Goal: Use online tool/utility: Utilize a website feature to perform a specific function

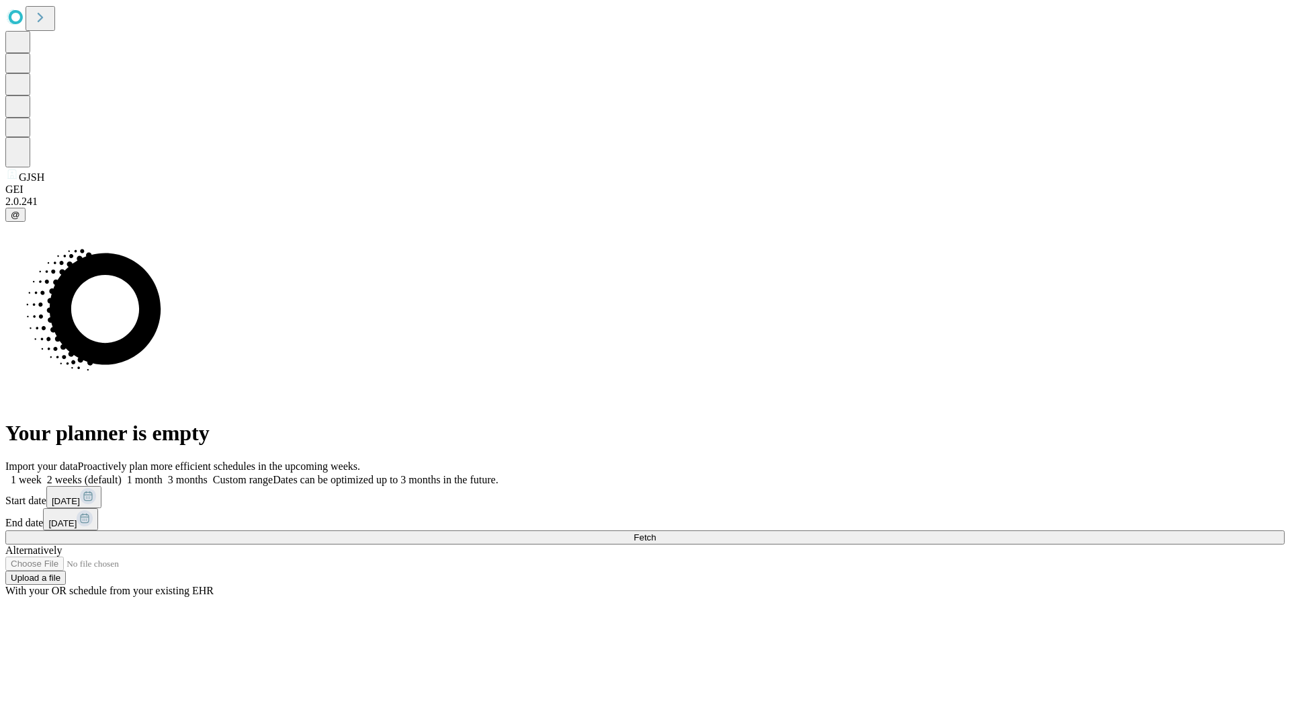
click at [656, 532] on span "Fetch" at bounding box center [645, 537] width 22 height 10
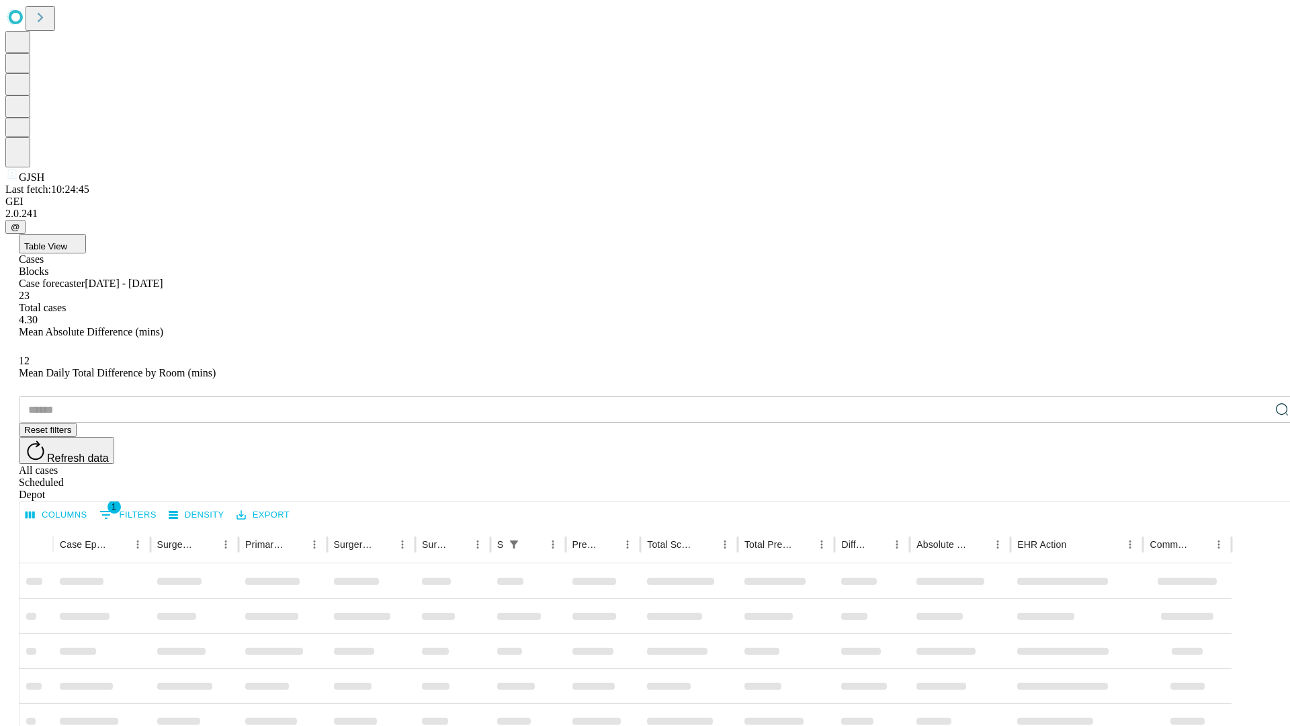
click at [67, 241] on span "Table View" at bounding box center [45, 246] width 43 height 10
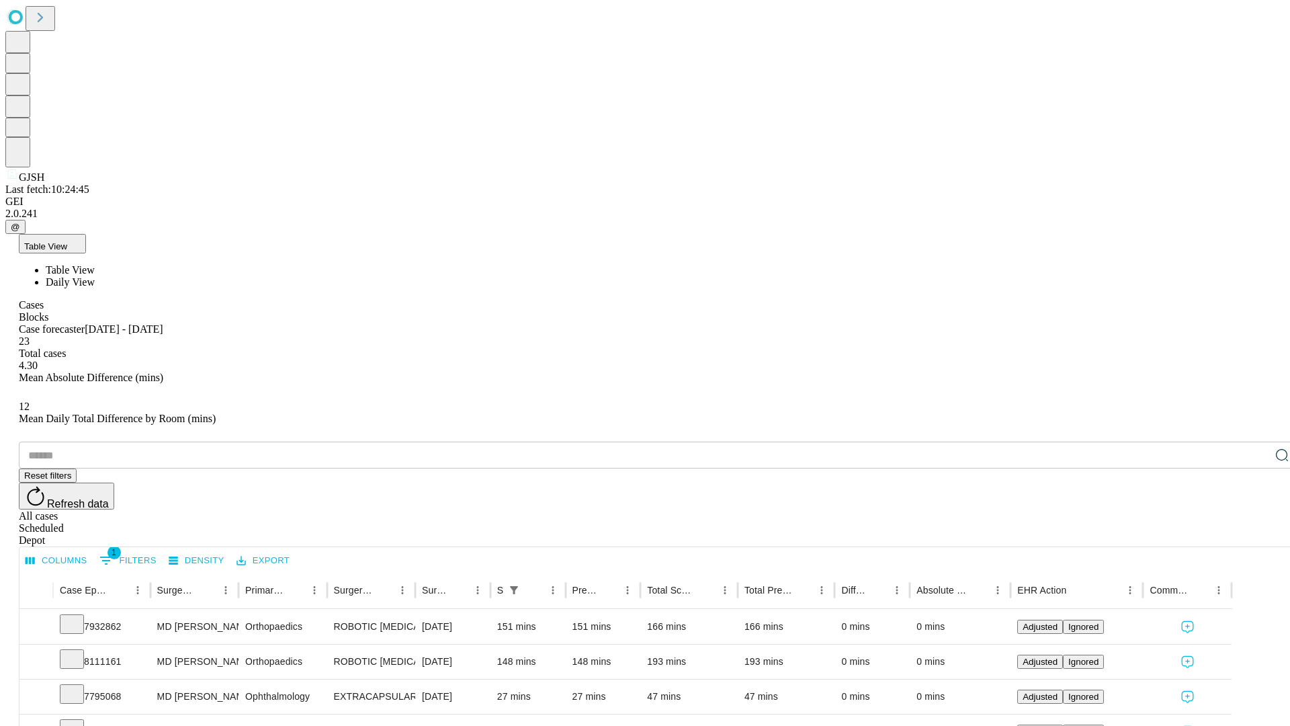
click at [95, 276] on span "Daily View" at bounding box center [70, 281] width 49 height 11
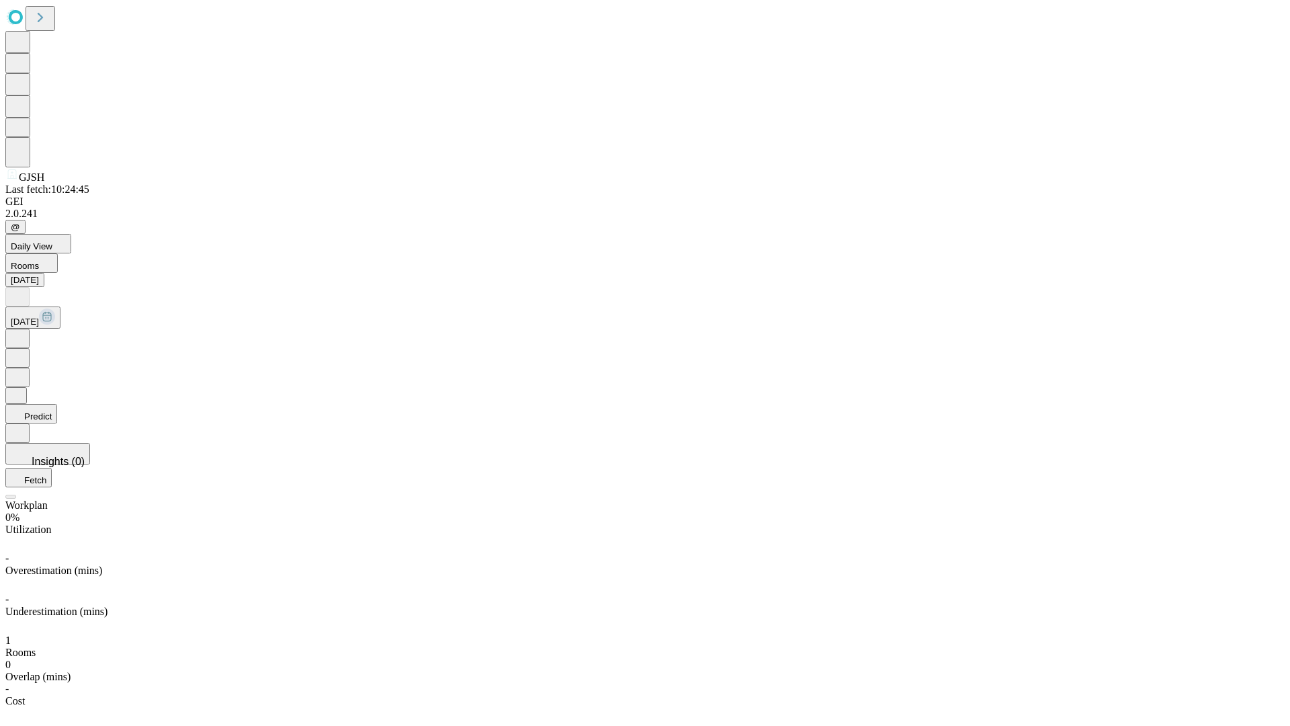
click at [57, 404] on button "Predict" at bounding box center [31, 413] width 52 height 19
